Goal: Task Accomplishment & Management: Use online tool/utility

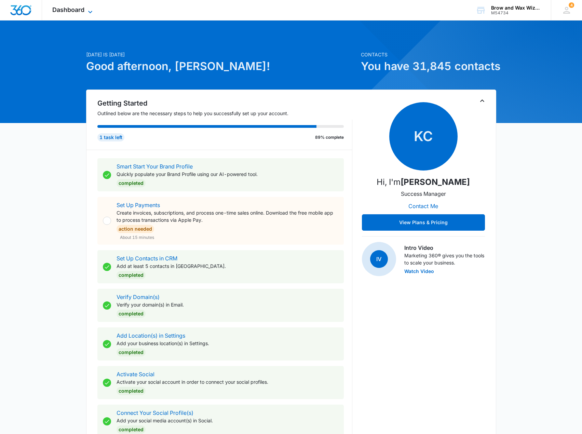
click at [74, 9] on span "Dashboard" at bounding box center [68, 9] width 32 height 7
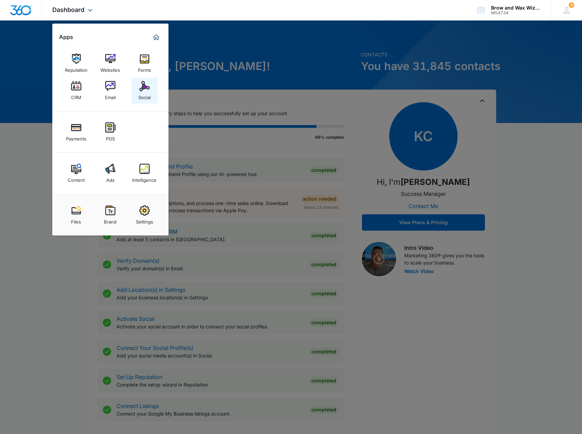
click at [153, 87] on link "Social" at bounding box center [145, 91] width 26 height 26
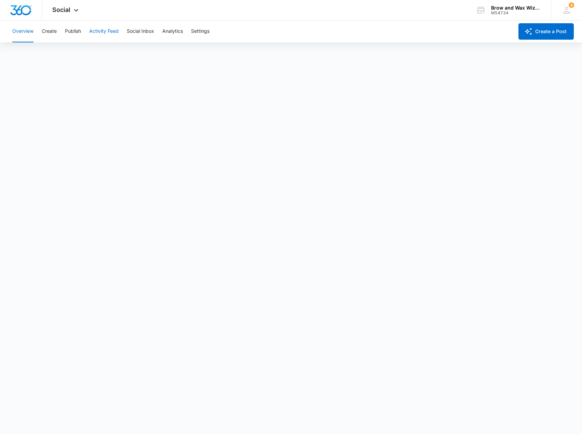
click at [106, 31] on button "Activity Feed" at bounding box center [103, 32] width 29 height 22
click at [71, 31] on button "Publish" at bounding box center [73, 32] width 16 height 22
